Goal: Task Accomplishment & Management: Complete application form

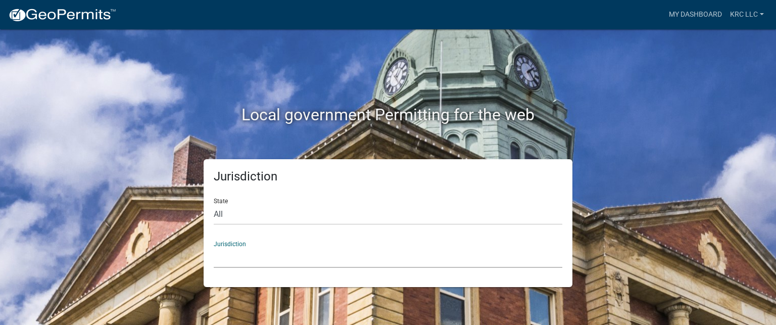
click at [218, 257] on select "[GEOGRAPHIC_DATA], [US_STATE] [GEOGRAPHIC_DATA], [US_STATE][PERSON_NAME][GEOGRA…" at bounding box center [388, 257] width 349 height 21
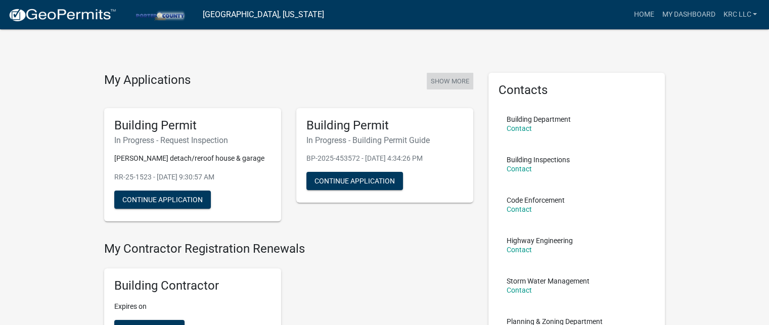
click at [449, 83] on button "Show More" at bounding box center [450, 81] width 46 height 17
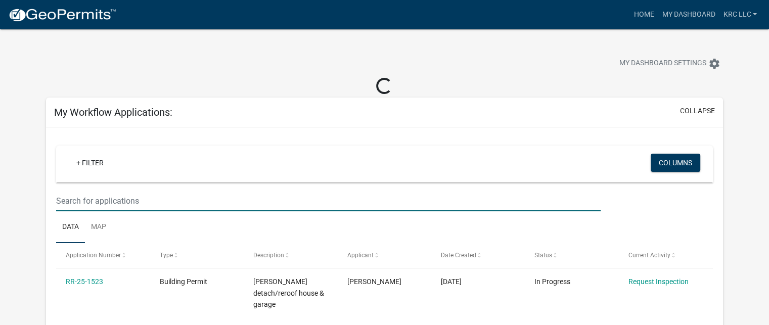
click at [200, 203] on input "text" at bounding box center [328, 201] width 544 height 21
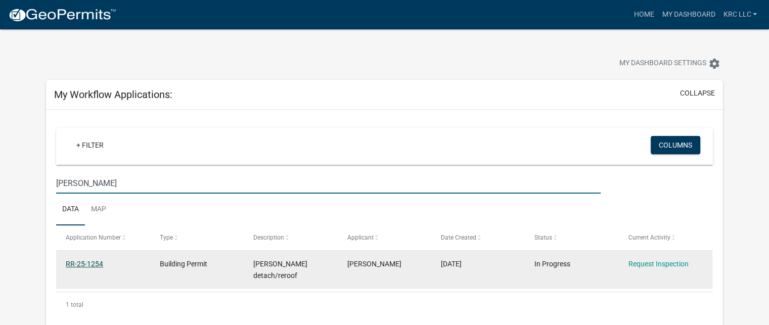
type input "[PERSON_NAME]"
click at [89, 264] on link "RR-25-1254" at bounding box center [84, 264] width 37 height 8
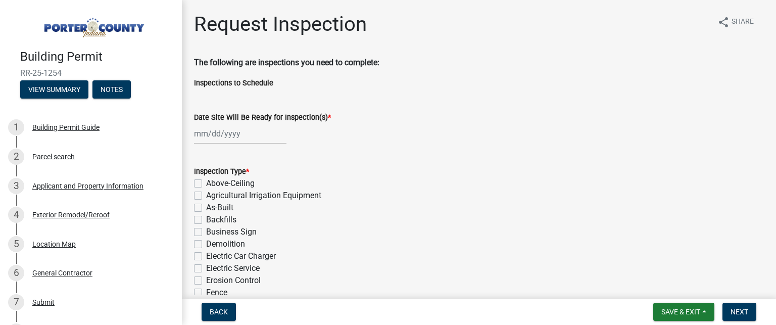
click at [206, 133] on div at bounding box center [240, 133] width 92 height 21
select select "8"
select select "2025"
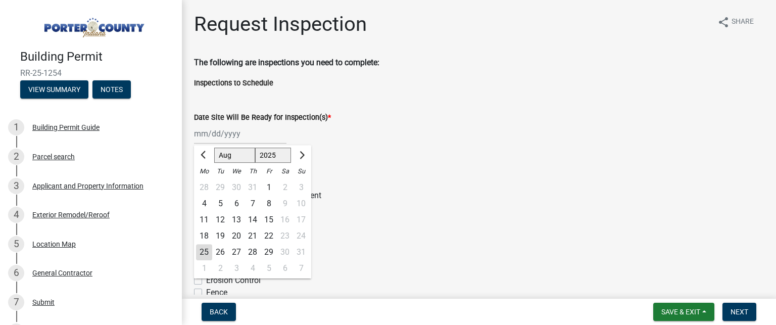
click at [205, 249] on div "25" at bounding box center [204, 252] width 16 height 16
type input "[DATE]"
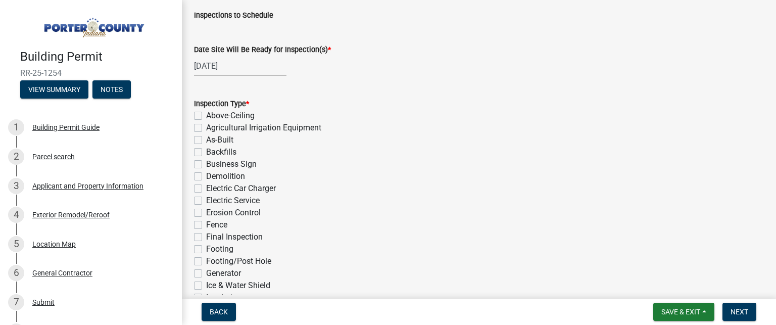
scroll to position [152, 0]
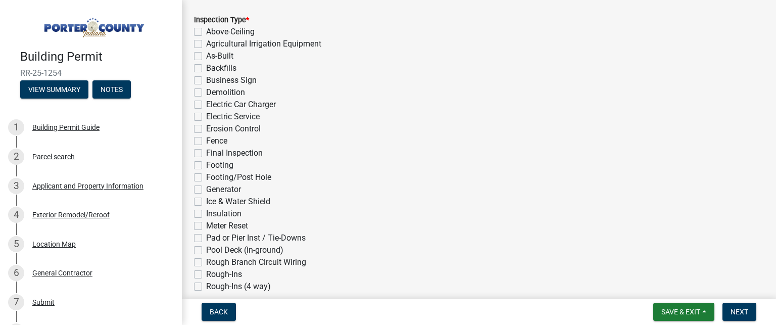
click at [206, 201] on label "Ice & Water Shield" at bounding box center [238, 202] width 64 height 12
click at [206, 201] on input "Ice & Water Shield" at bounding box center [209, 199] width 7 height 7
checkbox input "true"
checkbox input "false"
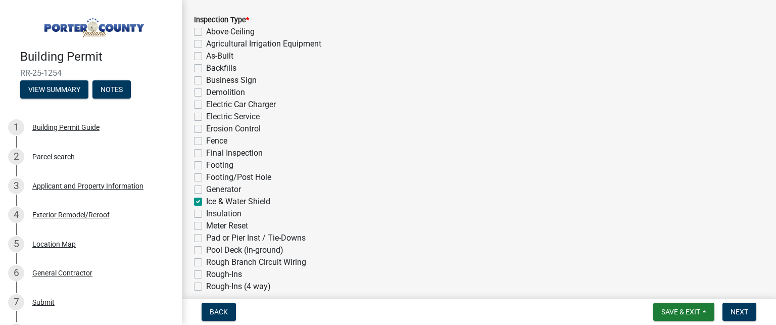
checkbox input "false"
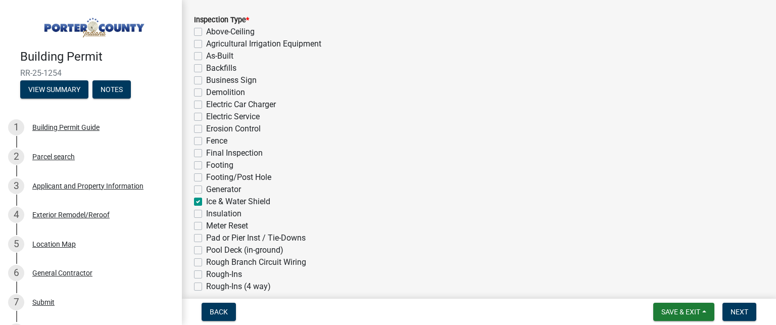
checkbox input "false"
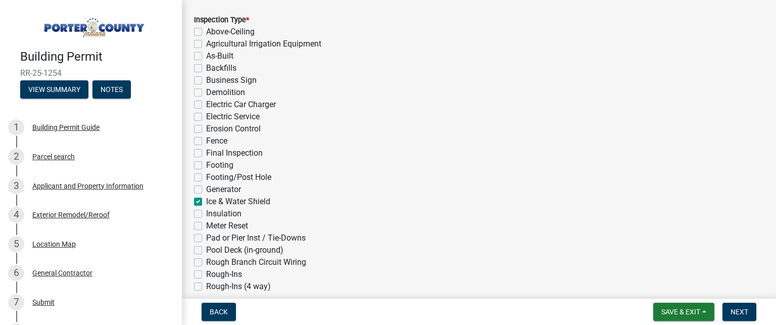
checkbox input "false"
checkbox input "true"
checkbox input "false"
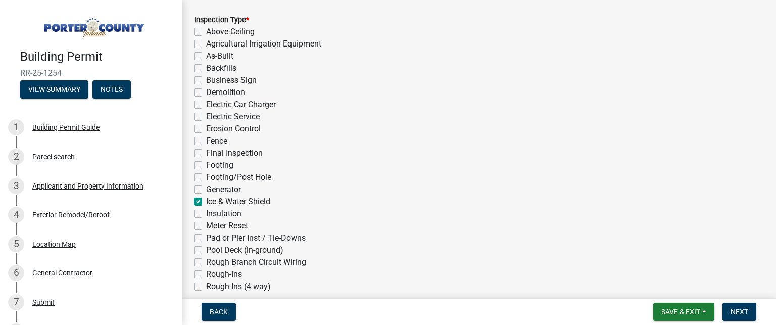
checkbox input "false"
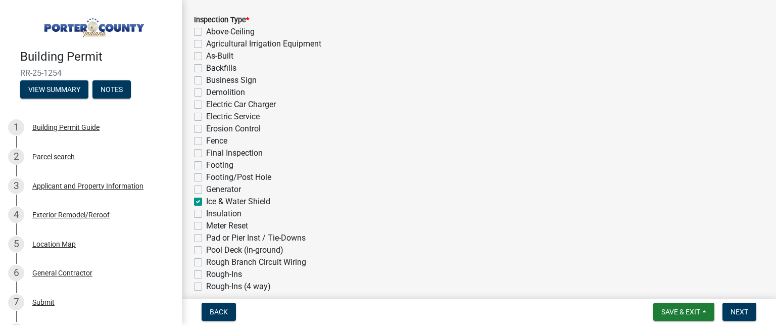
checkbox input "false"
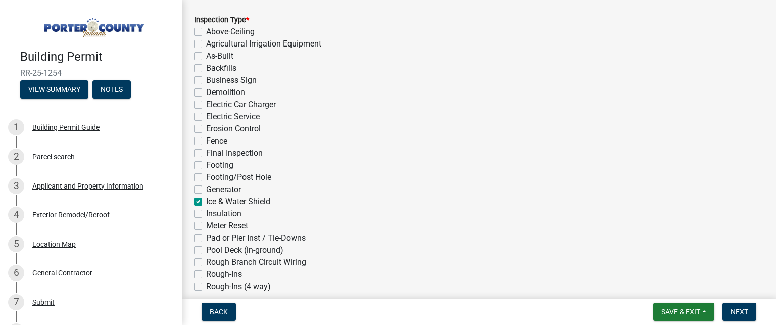
checkbox input "false"
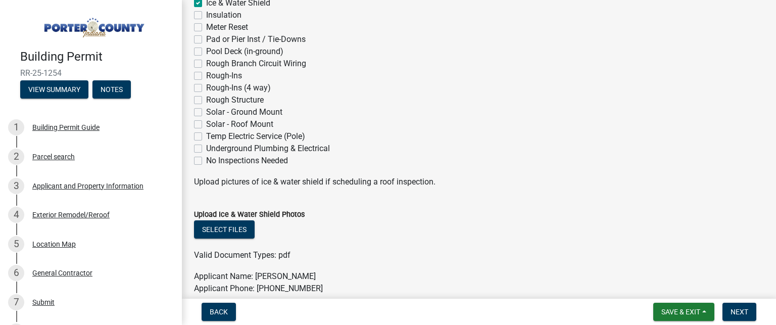
scroll to position [404, 0]
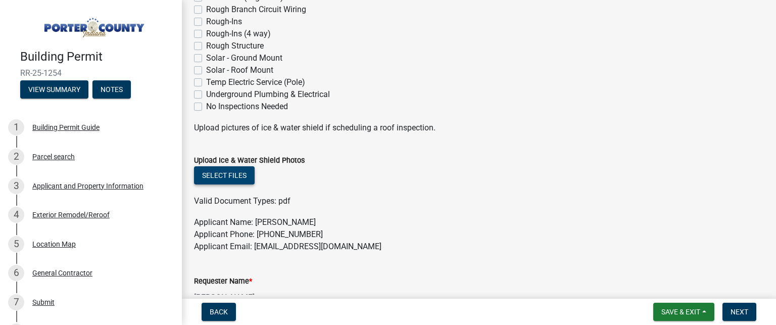
click at [233, 171] on button "Select files" at bounding box center [224, 175] width 61 height 18
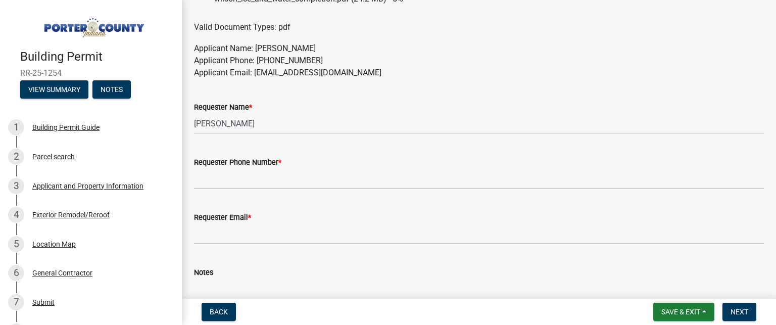
scroll to position [606, 0]
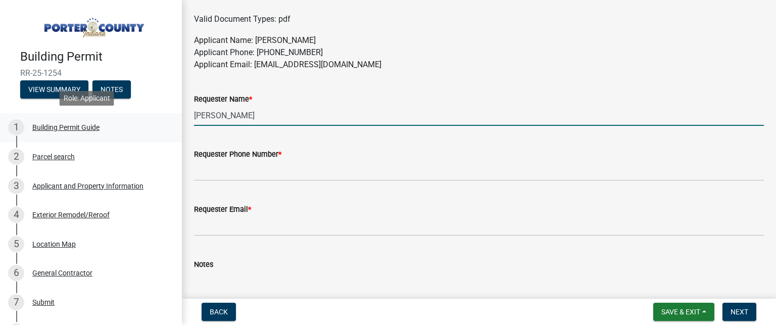
drag, startPoint x: 257, startPoint y: 113, endPoint x: 172, endPoint y: 132, distance: 86.7
click at [172, 132] on div "Building Permit RR-25-1254 View Summary Notes 1 Building Permit Guide 2 Parcel …" at bounding box center [388, 162] width 776 height 325
type input "[PERSON_NAME]"
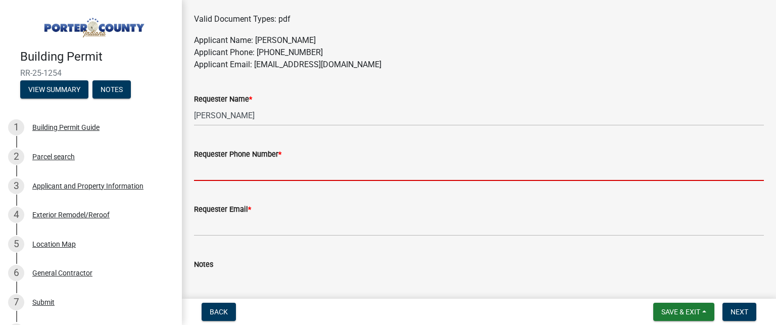
click at [239, 173] on input "Requester Phone Number *" at bounding box center [479, 170] width 570 height 21
type input "2192084557"
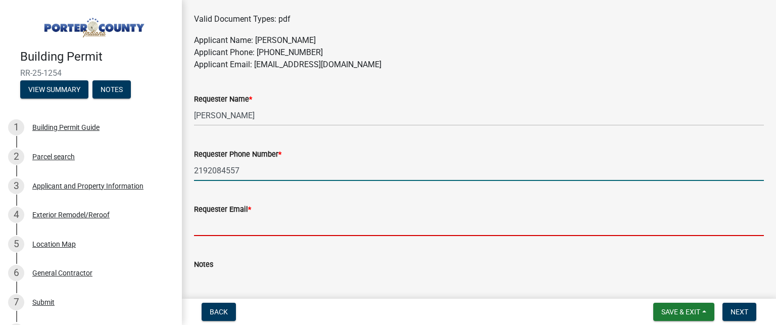
type input "[EMAIL_ADDRESS][DOMAIN_NAME]"
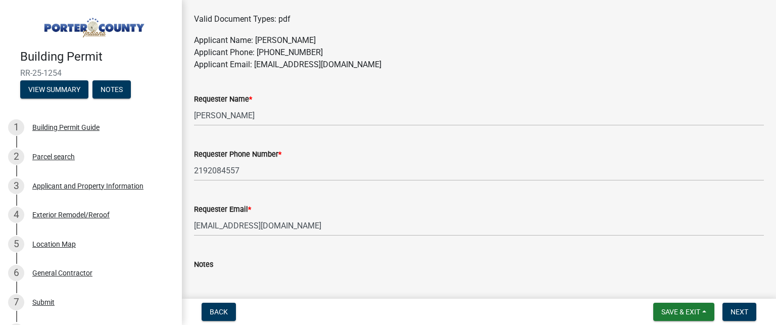
click at [222, 279] on textarea "Notes" at bounding box center [479, 294] width 570 height 48
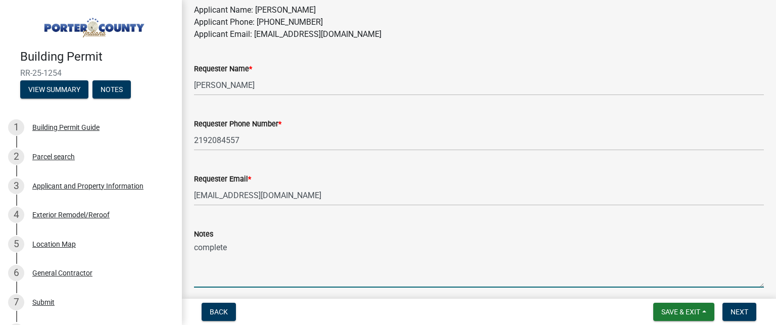
scroll to position [693, 0]
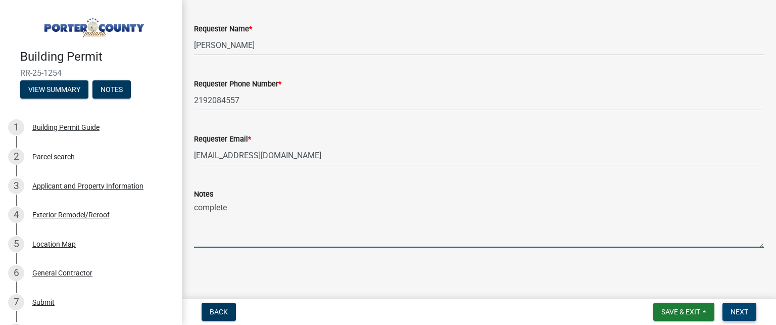
type textarea "complete"
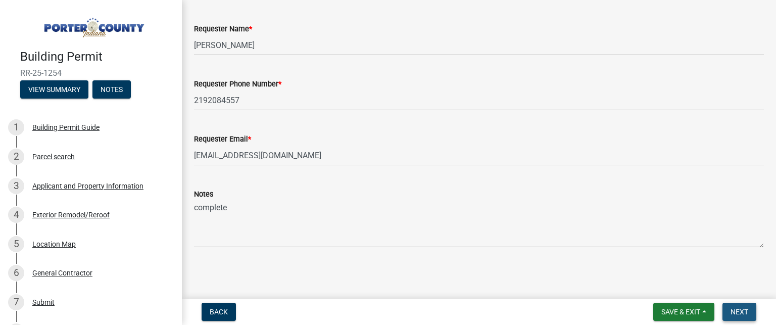
click at [744, 310] on span "Next" at bounding box center [740, 312] width 18 height 8
